Goal: Navigation & Orientation: Understand site structure

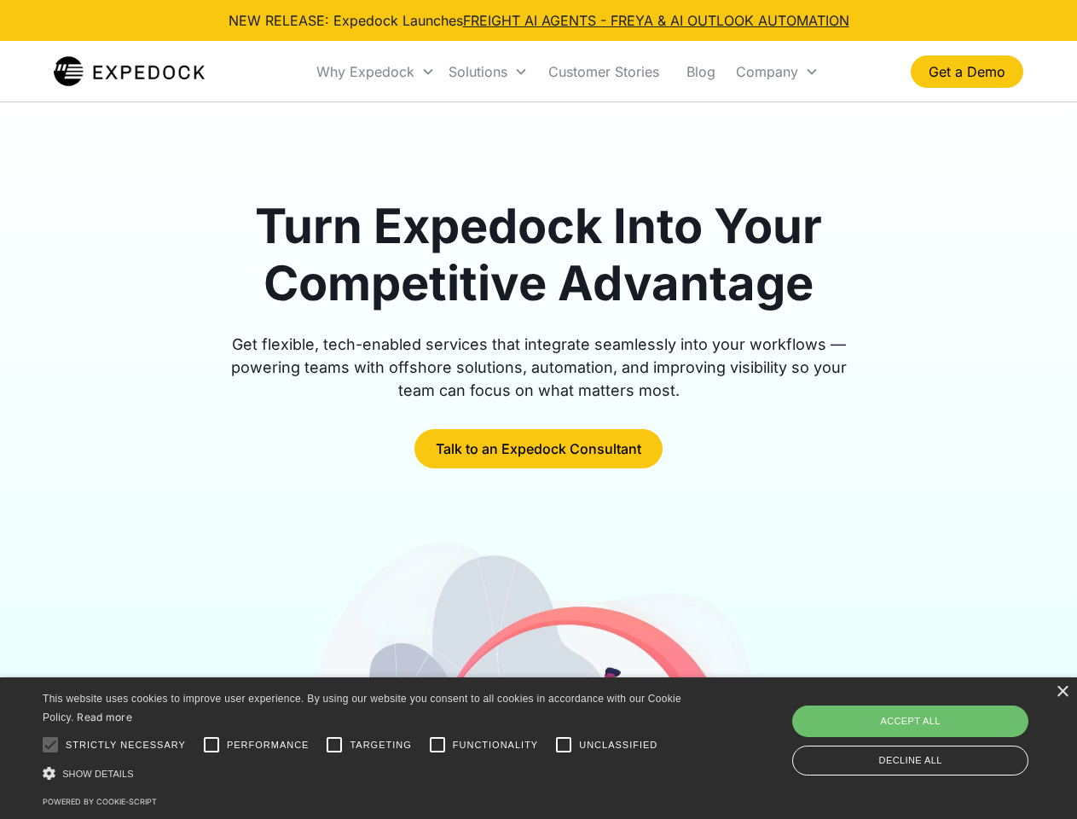
click at [376, 72] on div "Why Expedock" at bounding box center [365, 71] width 98 height 17
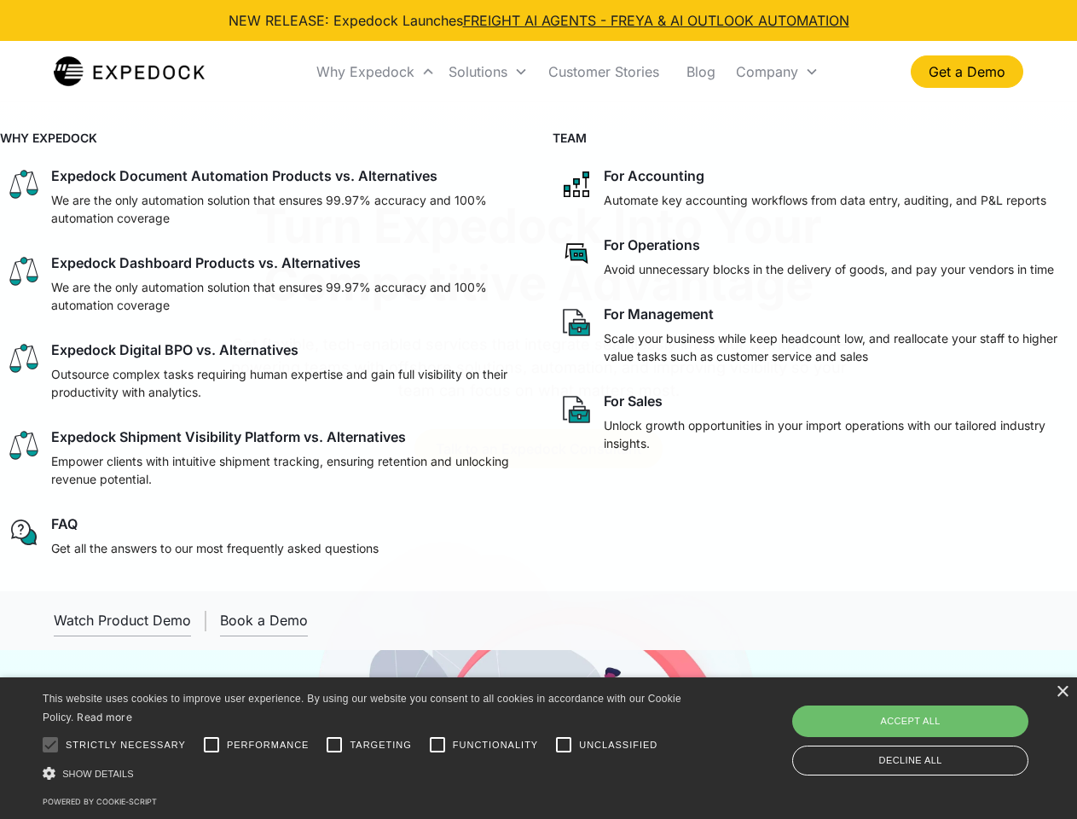
click at [488, 72] on div "Solutions" at bounding box center [477, 71] width 59 height 17
click at [777, 72] on div "Company" at bounding box center [767, 71] width 62 height 17
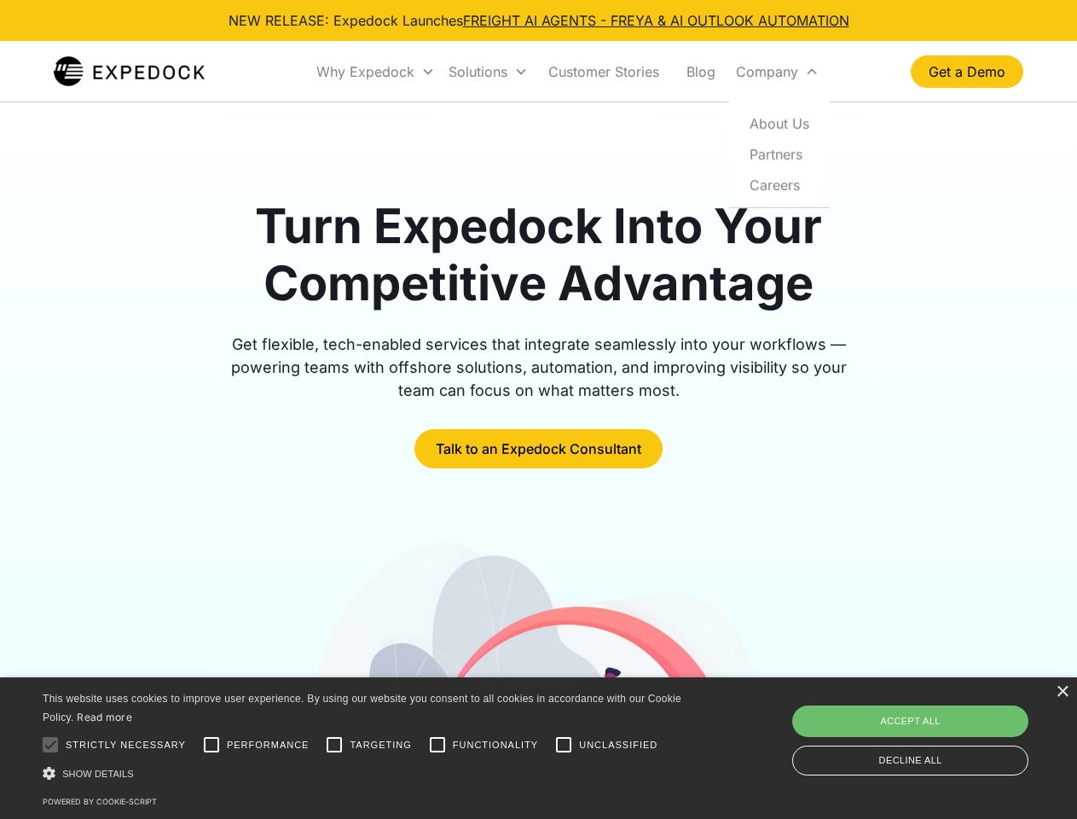
click at [50, 744] on div at bounding box center [50, 744] width 34 height 34
click at [211, 744] on input "Performance" at bounding box center [211, 744] width 34 height 34
checkbox input "true"
click at [334, 744] on input "Targeting" at bounding box center [334, 744] width 34 height 34
checkbox input "true"
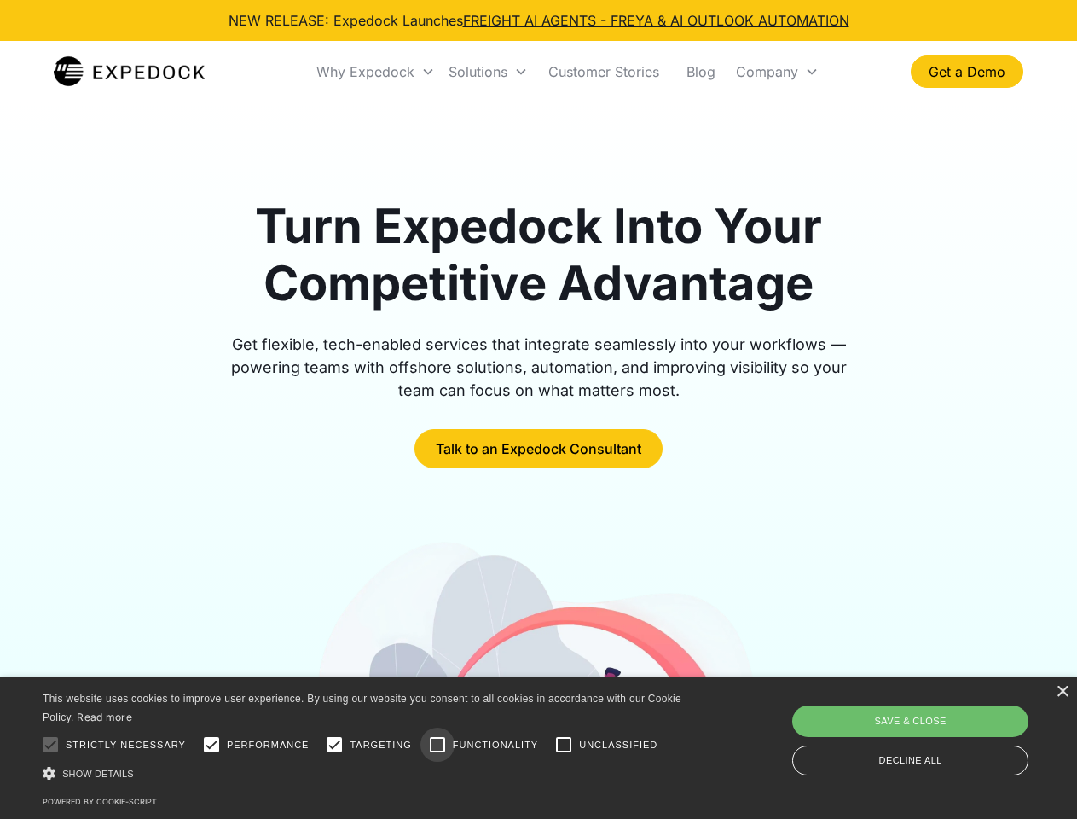
click at [437, 744] on input "Functionality" at bounding box center [437, 744] width 34 height 34
checkbox input "true"
click at [564, 744] on input "Unclassified" at bounding box center [564, 744] width 34 height 34
checkbox input "true"
click at [365, 773] on div "Show details Hide details" at bounding box center [365, 773] width 645 height 18
